Goal: Share content

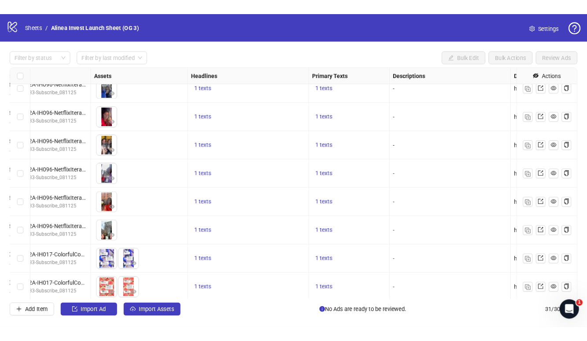
scroll to position [535, 313]
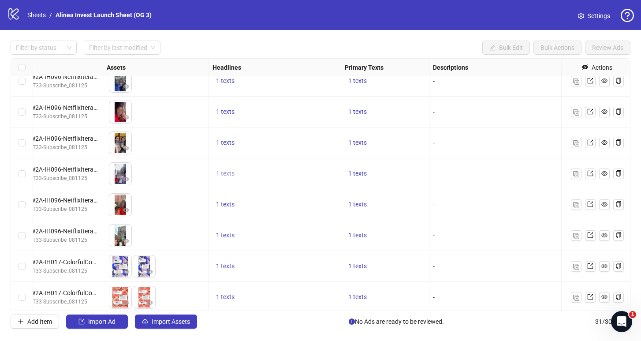
click at [225, 174] on span "1 texts" at bounding box center [225, 173] width 19 height 7
click at [303, 165] on div "Trusted by 1,000,000+ Gen Z investors" at bounding box center [314, 166] width 73 height 19
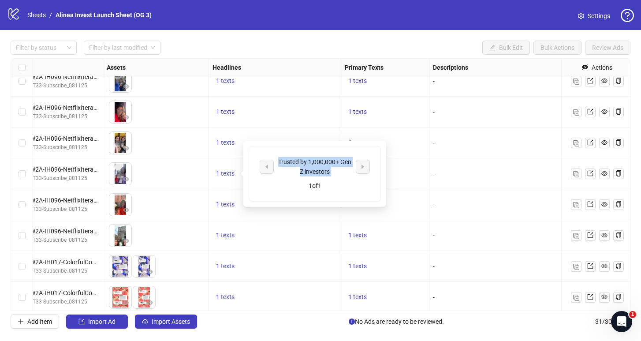
click at [303, 165] on div "Trusted by 1,000,000+ Gen Z investors" at bounding box center [314, 166] width 73 height 19
copy div "Trusted by 1,000,000+ Gen Z investors"
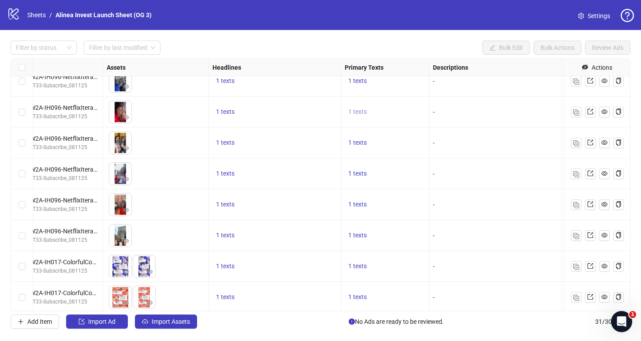
click at [356, 113] on span "1 texts" at bounding box center [357, 111] width 19 height 7
click at [434, 103] on div "Investing made simple #AlineaApp" at bounding box center [446, 104] width 73 height 19
copy div "Investing made simple #AlineaApp"
